Goal: Understand process/instructions: Learn how to perform a task or action

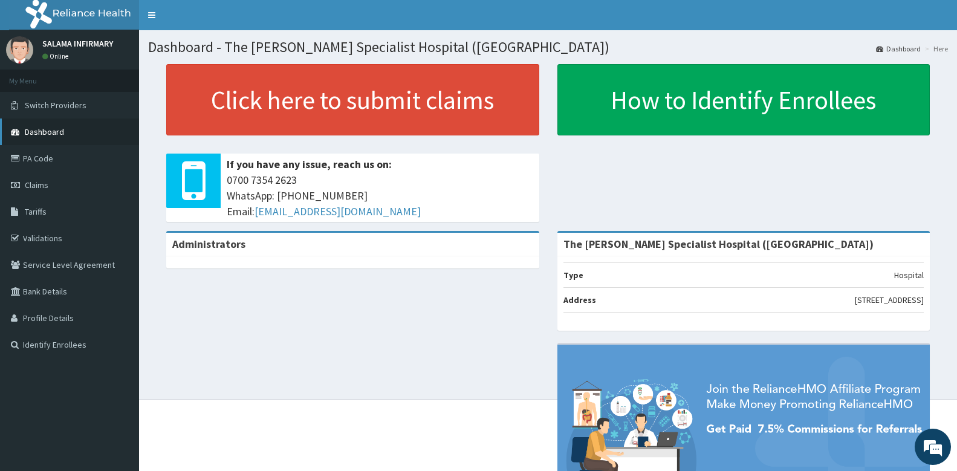
click at [51, 131] on span "Dashboard" at bounding box center [44, 131] width 39 height 11
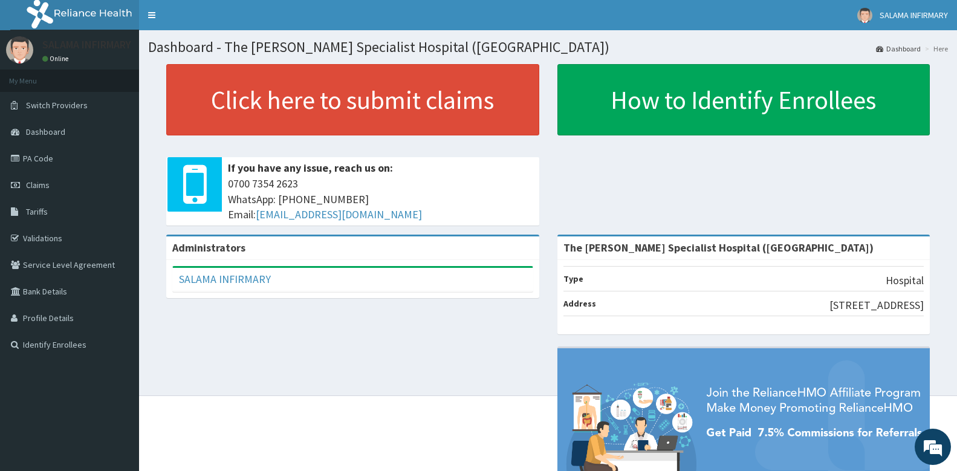
click at [901, 50] on link "Dashboard" at bounding box center [898, 49] width 45 height 10
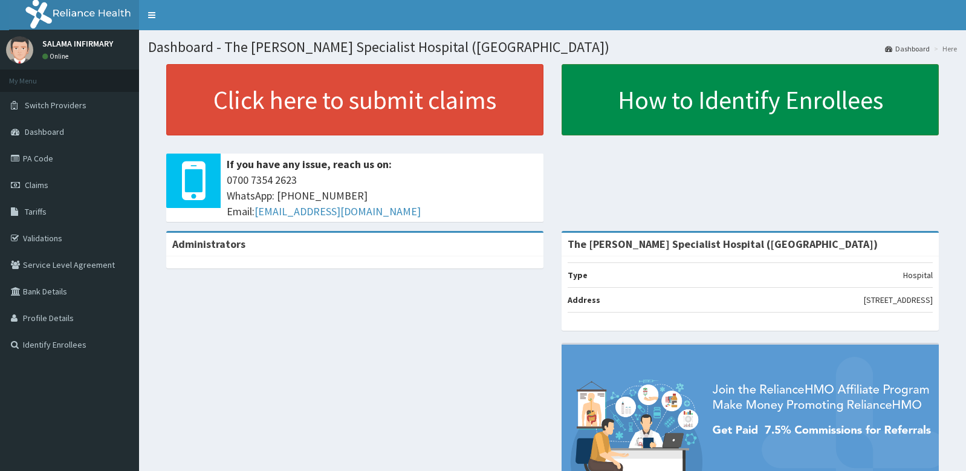
click at [681, 93] on link "How to Identify Enrollees" at bounding box center [750, 99] width 377 height 71
